Goal: Task Accomplishment & Management: Manage account settings

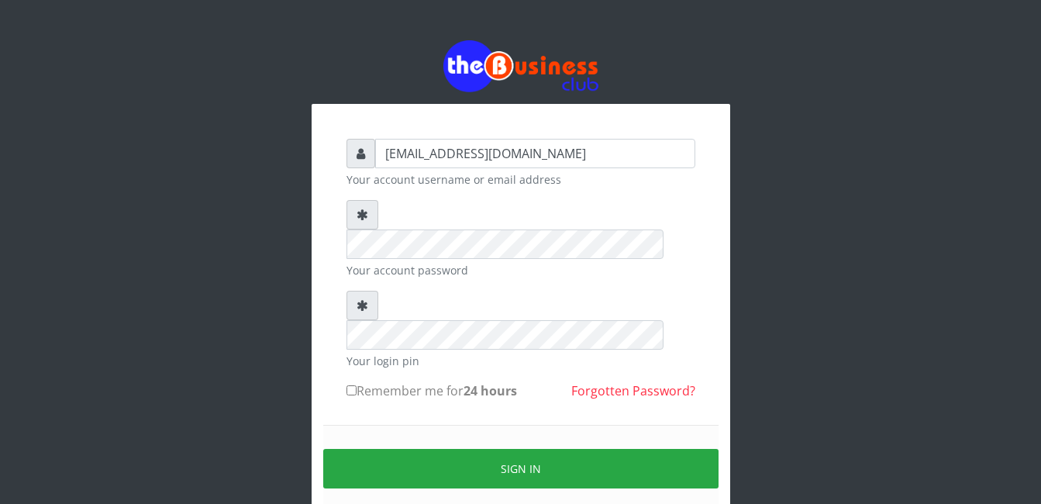
click at [304, 153] on div "abasscotex12@gmail.com Your account username or email address Your account pass…" at bounding box center [521, 308] width 884 height 617
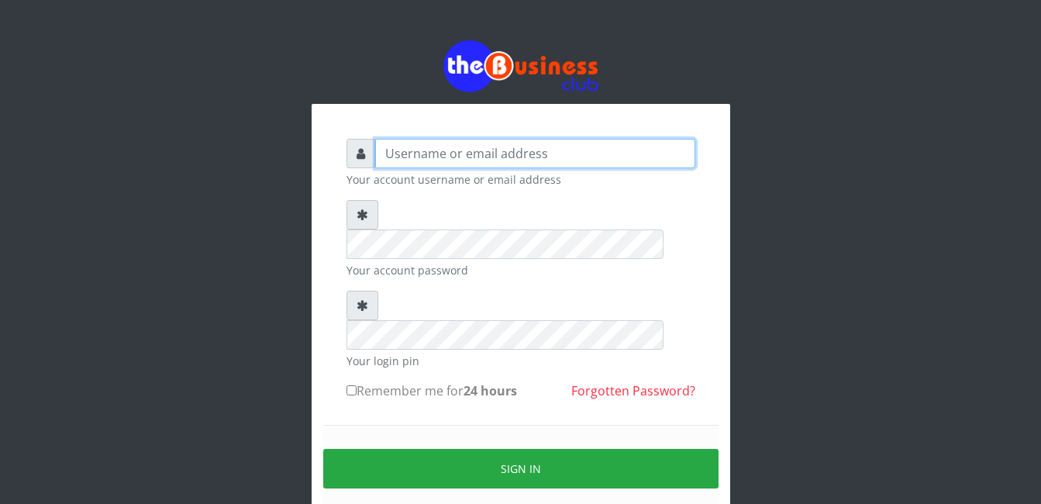
click at [434, 159] on input "text" at bounding box center [535, 153] width 320 height 29
type input "[EMAIL_ADDRESS][DOMAIN_NAME]"
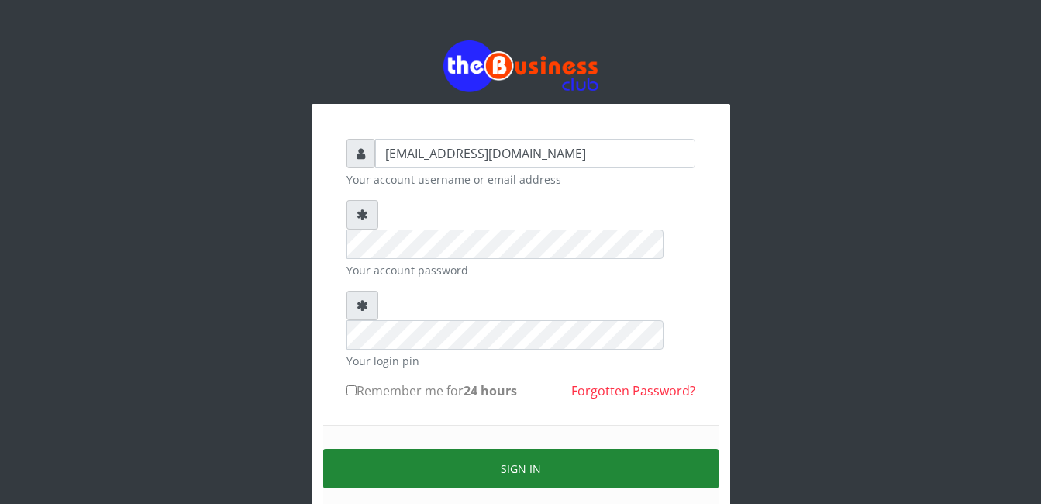
click at [505, 449] on button "Sign in" at bounding box center [520, 469] width 395 height 40
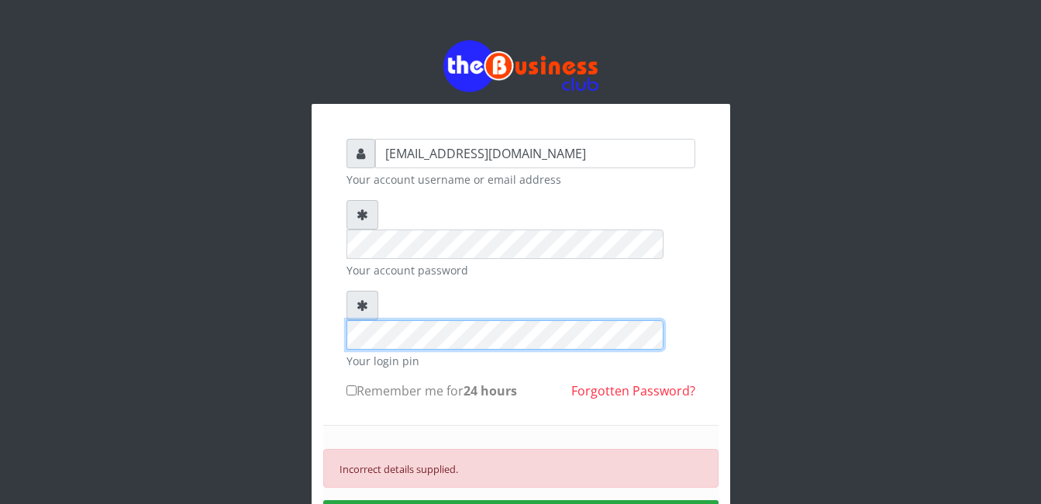
click at [350, 291] on div at bounding box center [520, 320] width 349 height 59
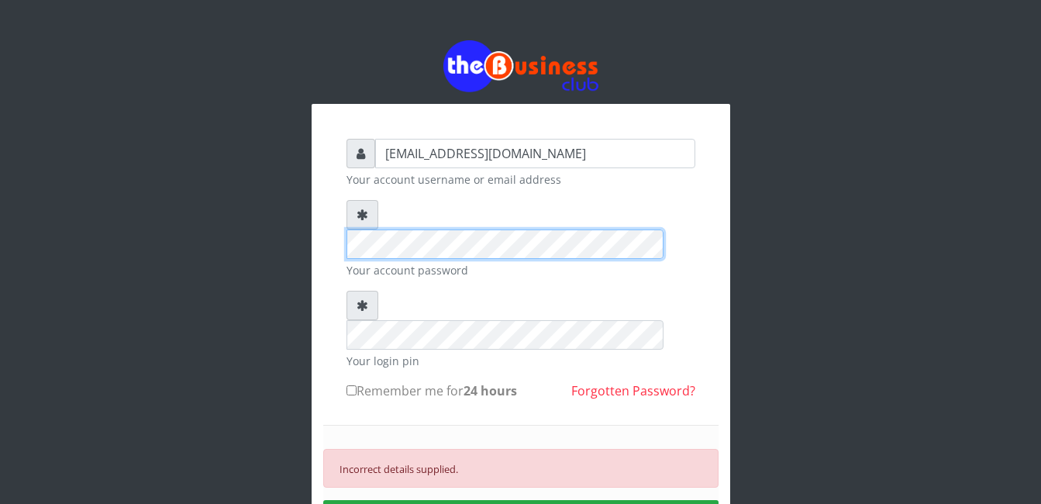
click at [341, 215] on div "[EMAIL_ADDRESS][DOMAIN_NAME] Your account username or email address Your accoun…" at bounding box center [521, 369] width 372 height 485
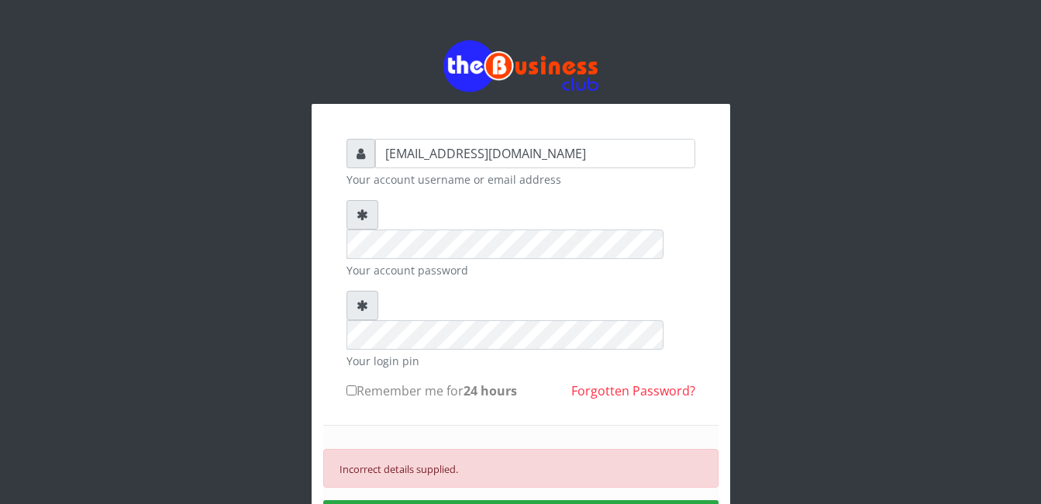
click at [483, 439] on div "Incorrect details supplied. SIGN IN" at bounding box center [520, 494] width 395 height 139
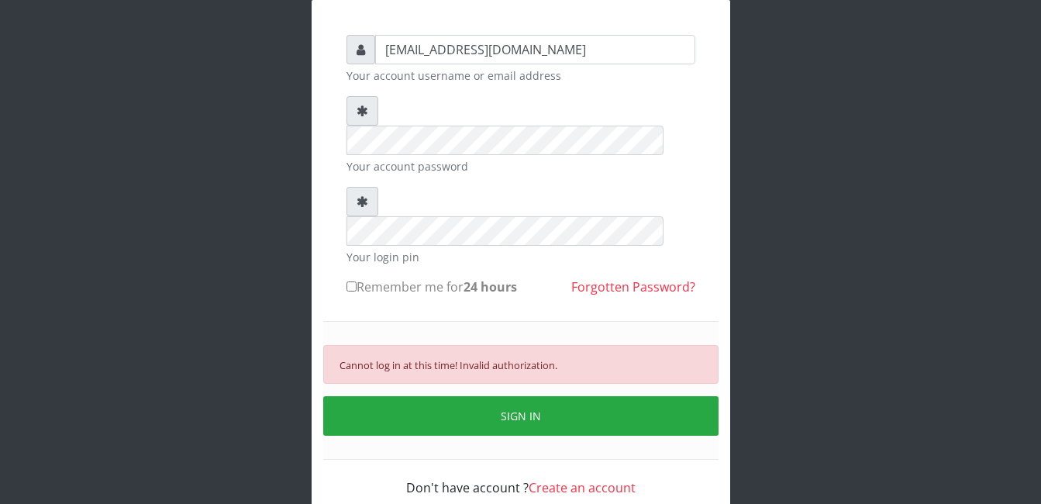
scroll to position [105, 0]
